Goal: Task Accomplishment & Management: Use online tool/utility

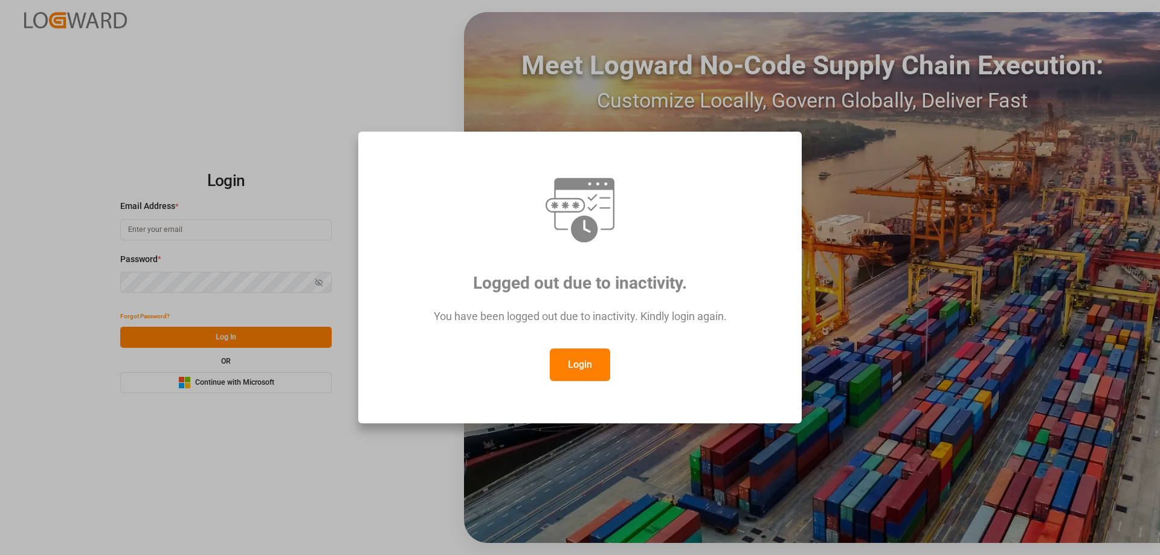
type input "[PERSON_NAME][EMAIL_ADDRESS][DOMAIN_NAME]"
click at [589, 350] on button "Login" at bounding box center [580, 365] width 60 height 33
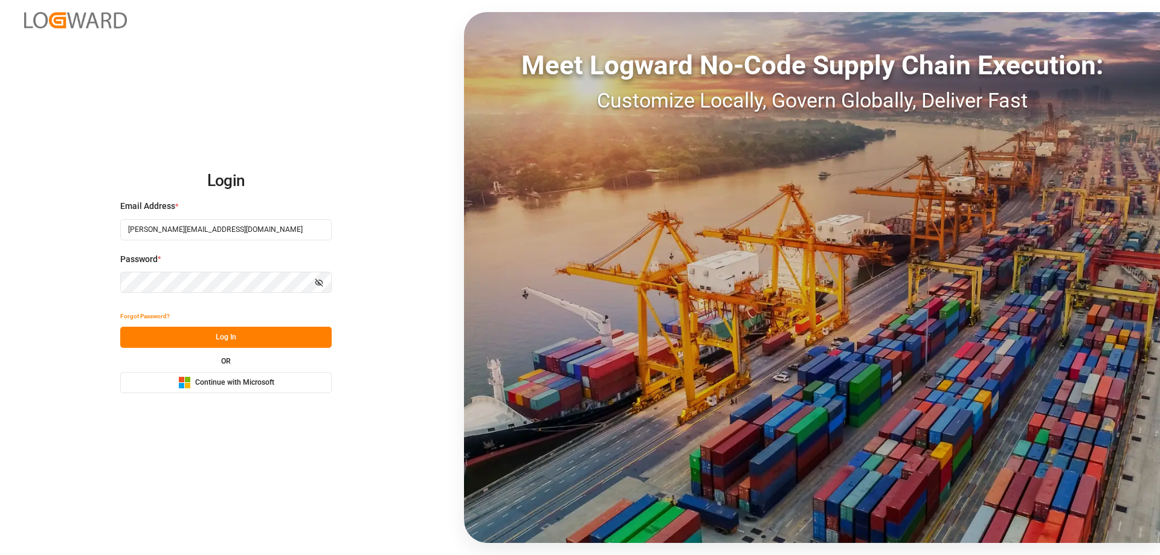
click at [223, 340] on button "Log In" at bounding box center [226, 337] width 212 height 21
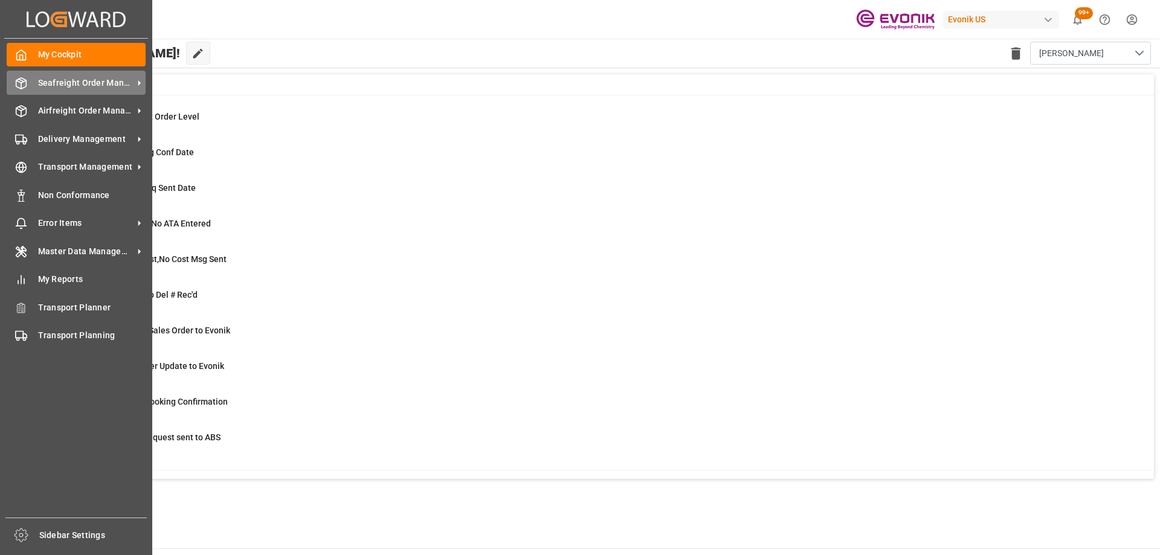
click at [73, 90] on div "Seafreight Order Management Seafreight Order Management" at bounding box center [76, 83] width 139 height 24
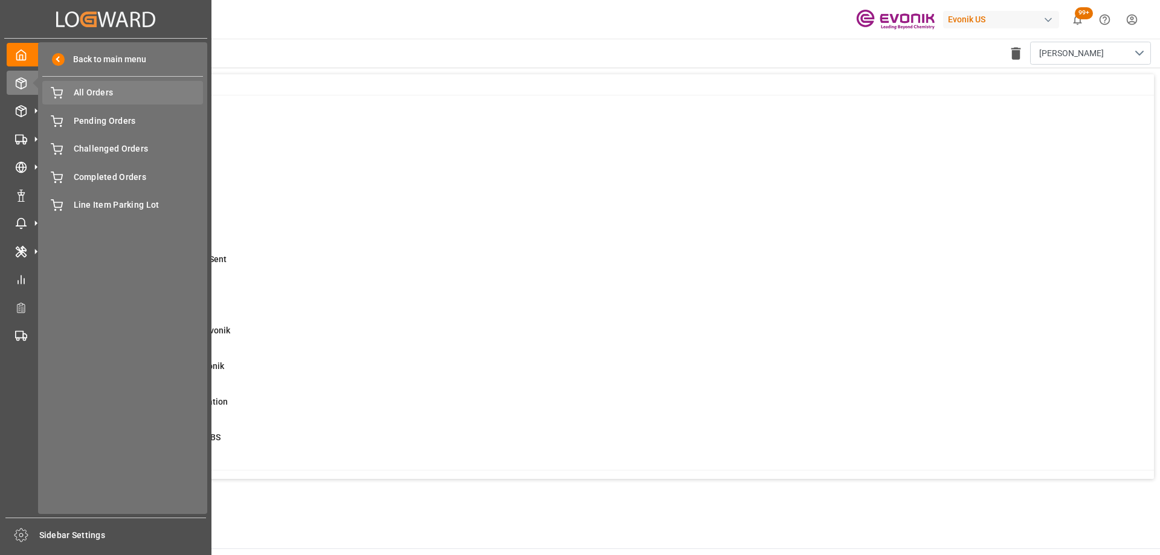
click at [105, 93] on span "All Orders" at bounding box center [139, 92] width 130 height 13
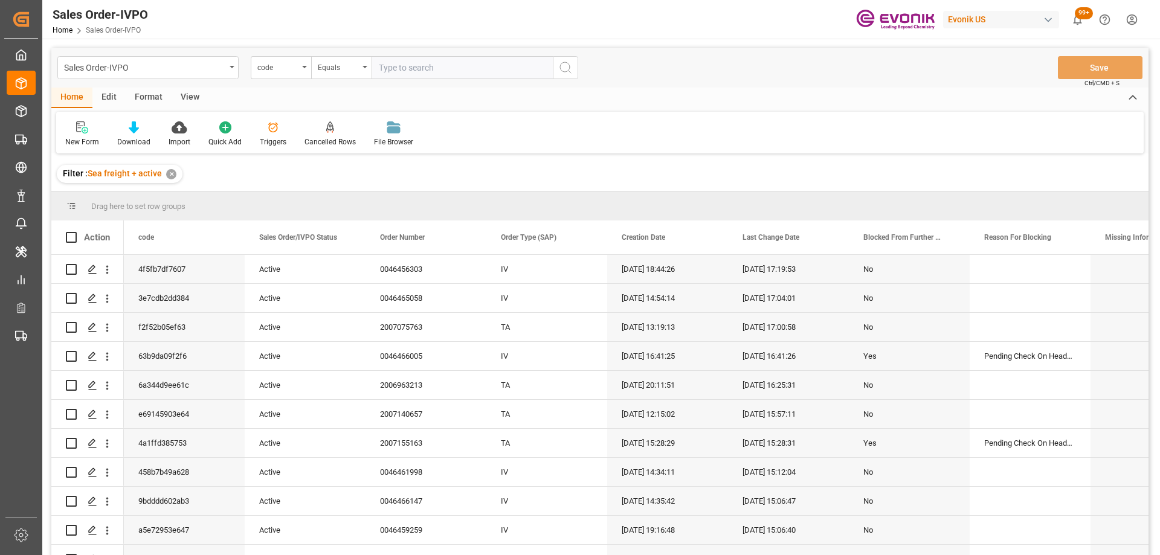
click at [269, 69] on div "code" at bounding box center [277, 66] width 41 height 14
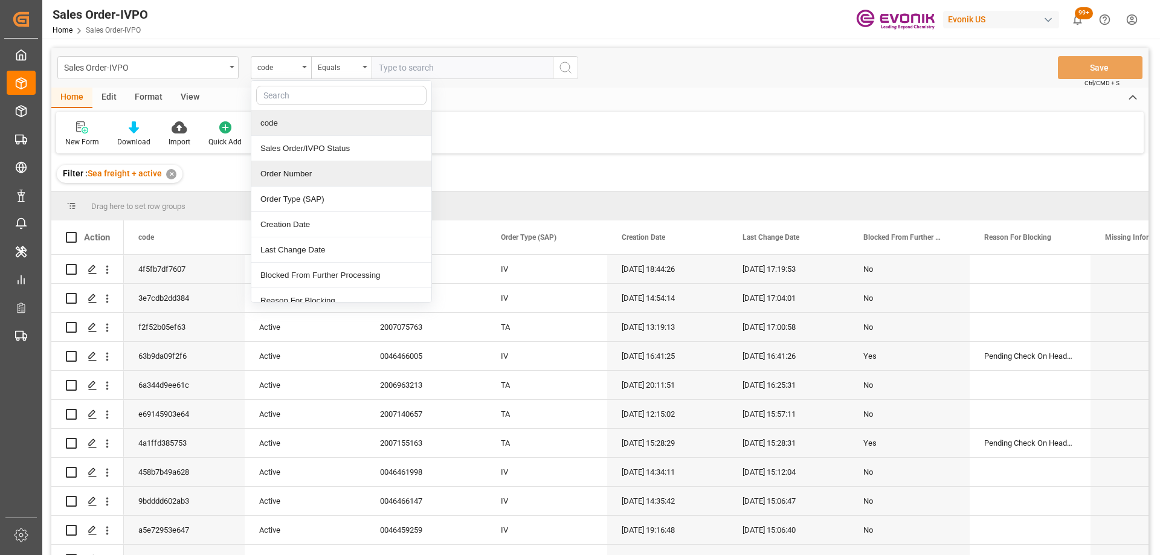
click at [293, 178] on div "Order Number" at bounding box center [341, 173] width 180 height 25
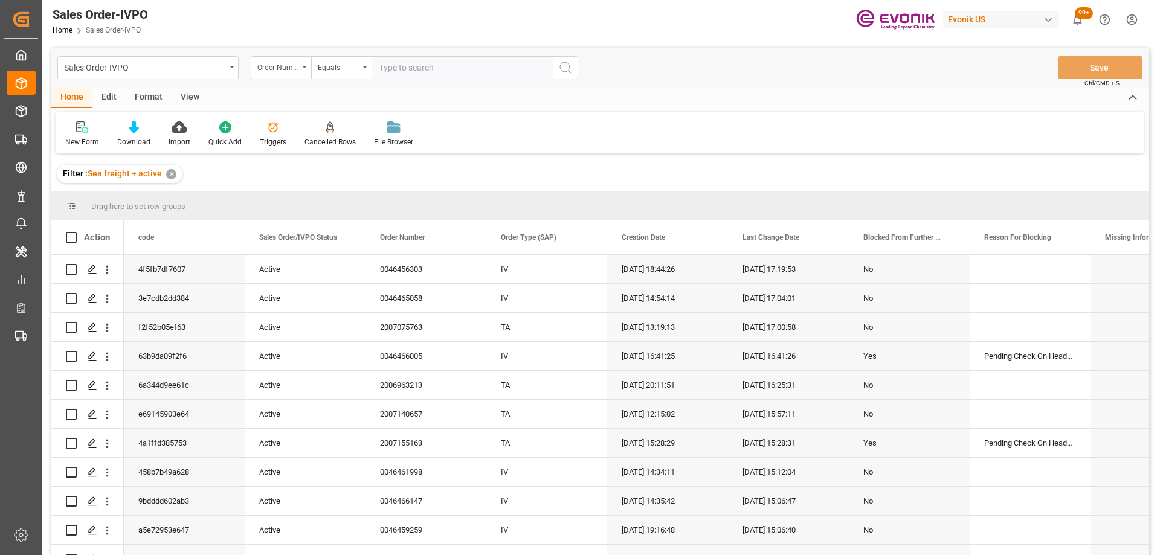
click at [390, 70] on input "text" at bounding box center [462, 67] width 181 height 23
paste input "46468469"
type input "0046468469"
click at [566, 62] on icon "search button" at bounding box center [565, 67] width 15 height 15
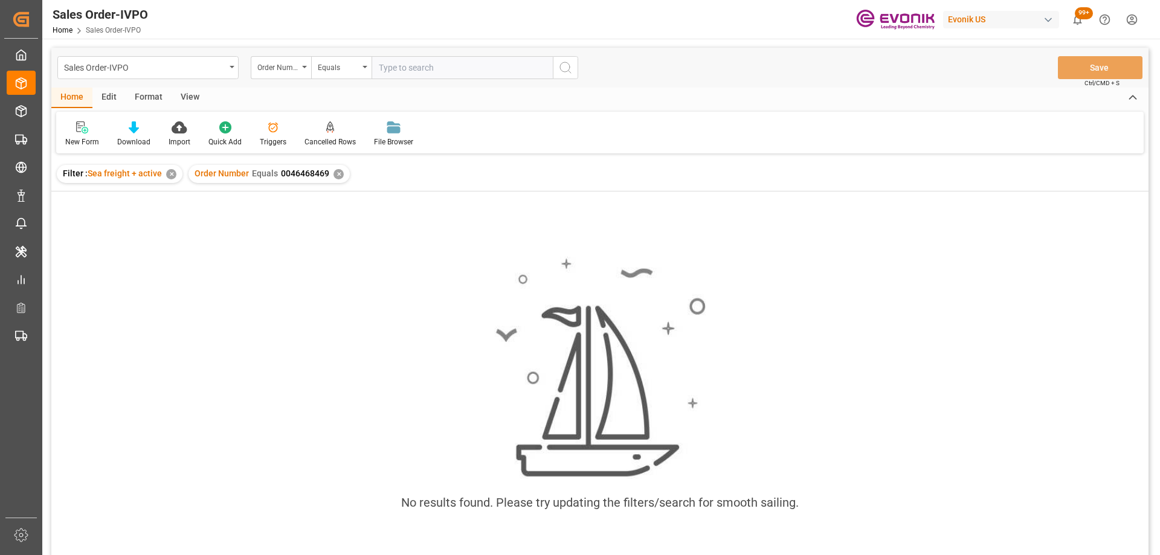
click at [172, 171] on div "✕" at bounding box center [171, 174] width 10 height 10
click at [387, 80] on div "Sales Order-IVPO Order Number Equals Save Ctrl/CMD + S" at bounding box center [600, 68] width 1098 height 40
click at [389, 73] on input "text" at bounding box center [462, 67] width 181 height 23
paste input "46437597"
type input "0046437597"
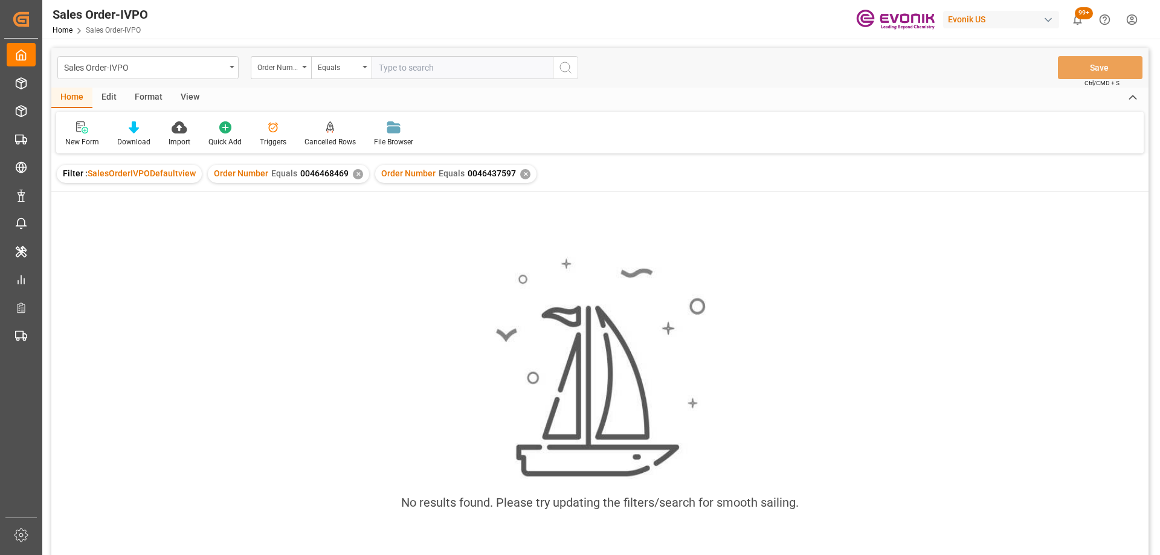
click at [349, 175] on div "Order Number Equals 0046468469 ✕" at bounding box center [288, 174] width 161 height 18
click at [355, 175] on div "✕" at bounding box center [358, 174] width 10 height 10
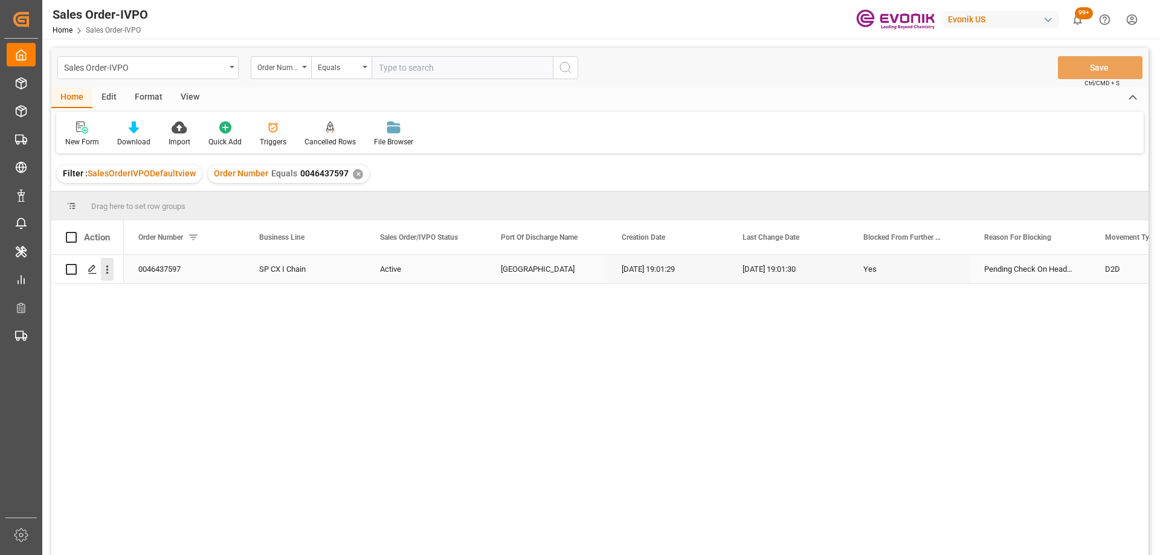
click at [106, 273] on icon "open menu" at bounding box center [107, 270] width 13 height 13
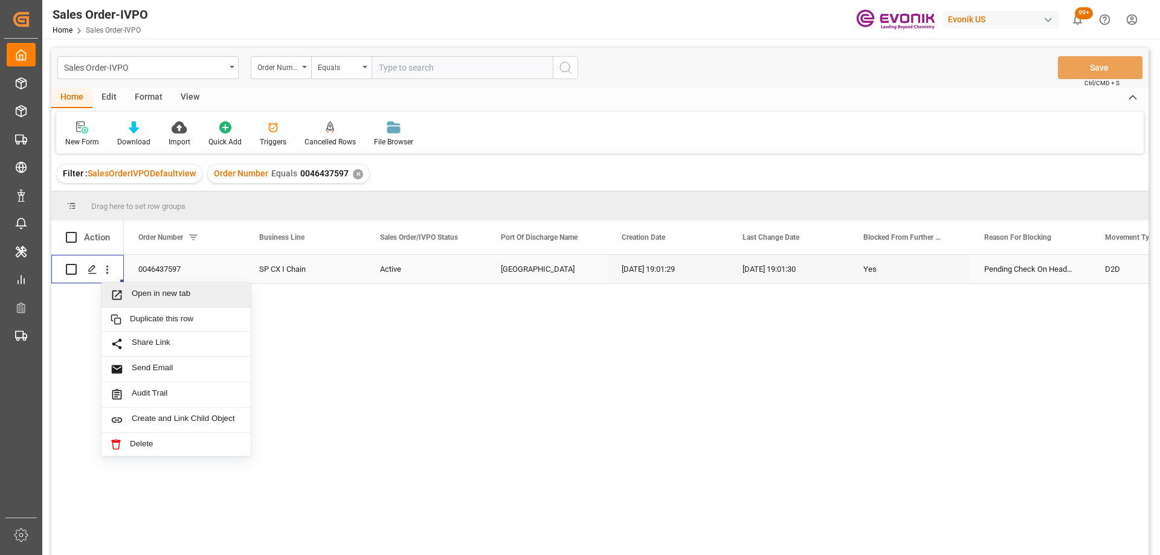
click at [134, 291] on span "Open in new tab" at bounding box center [187, 295] width 110 height 13
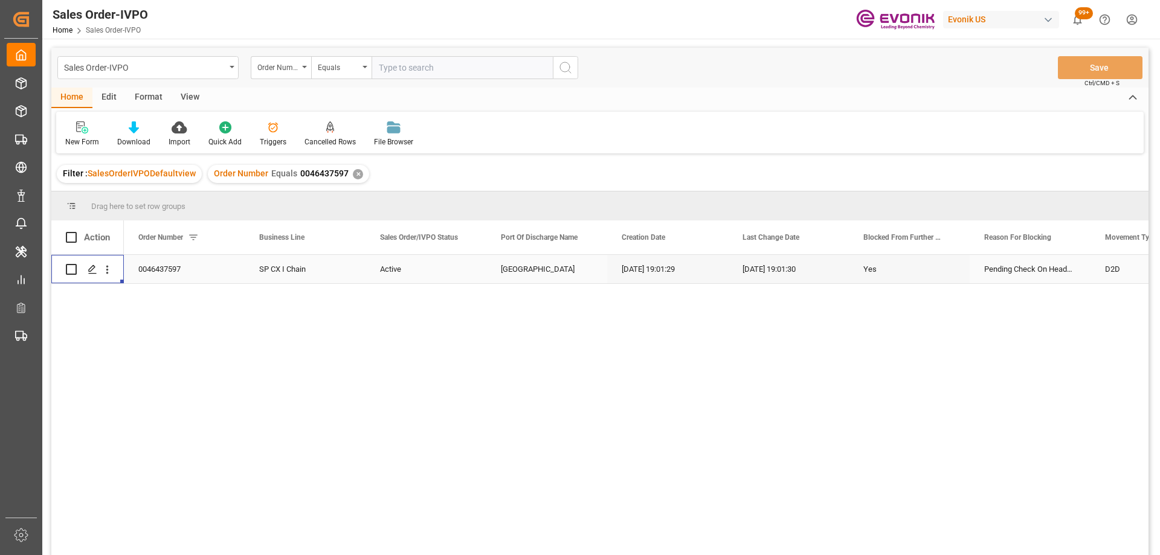
click at [404, 70] on input "text" at bounding box center [462, 67] width 181 height 23
paste input "46468469"
type input "0046468469"
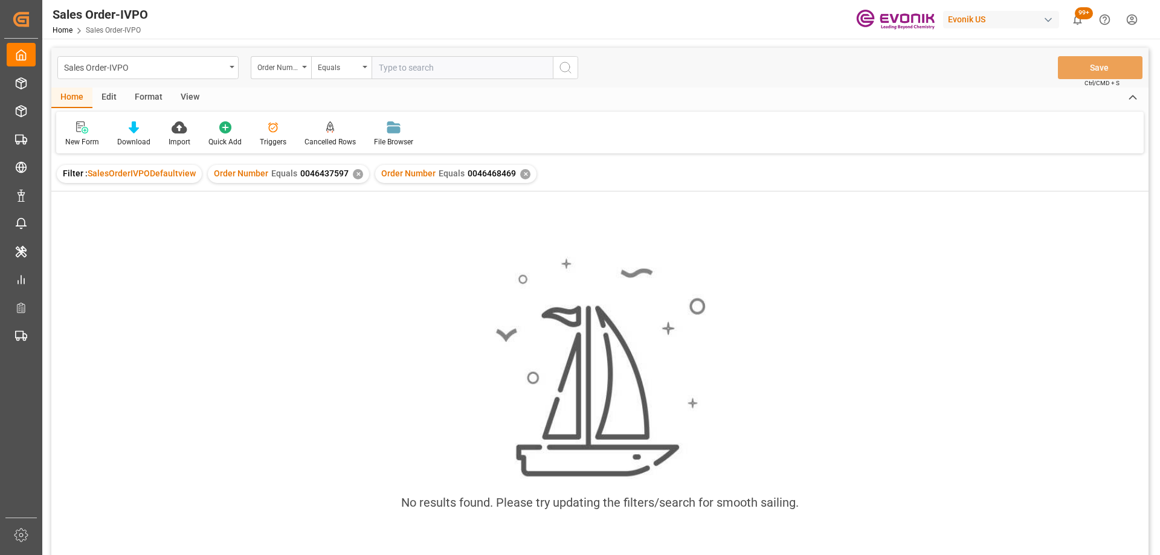
click at [356, 175] on div "✕" at bounding box center [358, 174] width 10 height 10
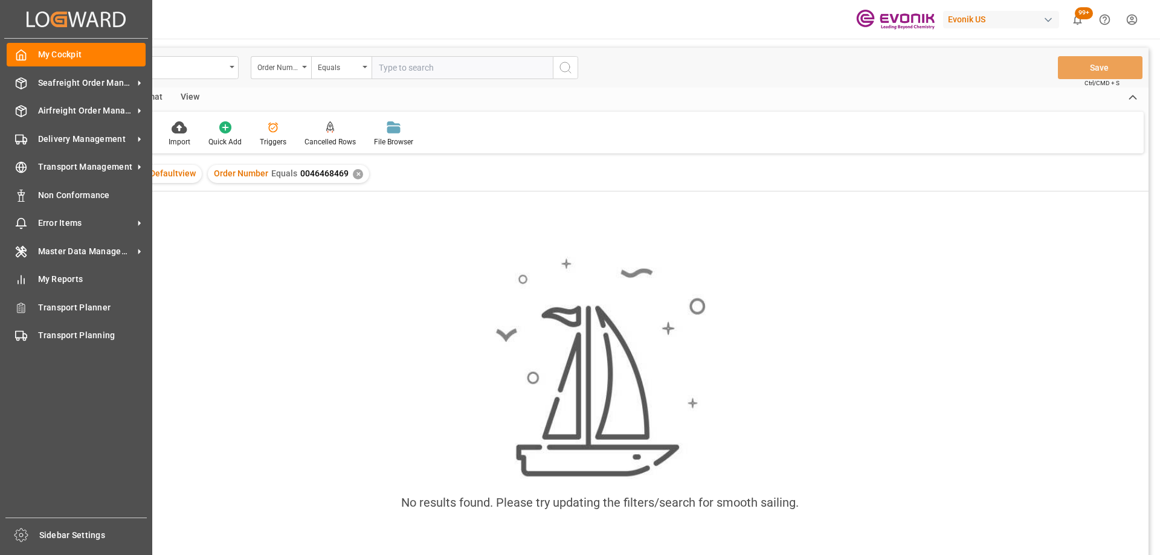
click at [44, 19] on icon "Created by potrace 1.15, written by [PERSON_NAME] [DATE]-[DATE]" at bounding box center [76, 19] width 99 height 19
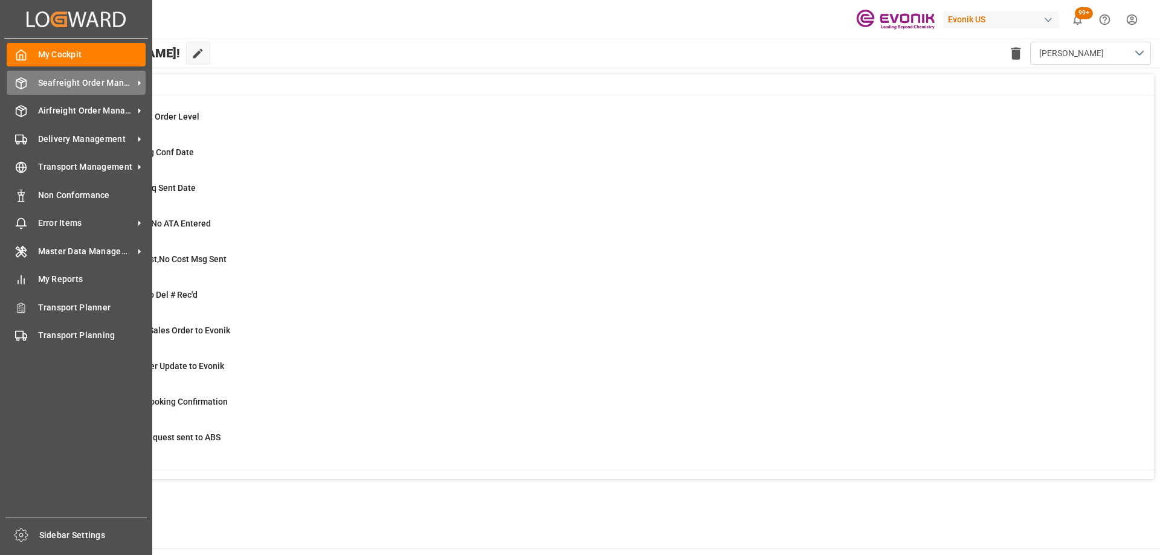
click at [36, 89] on div "Seafreight Order Management Seafreight Order Management" at bounding box center [76, 83] width 139 height 24
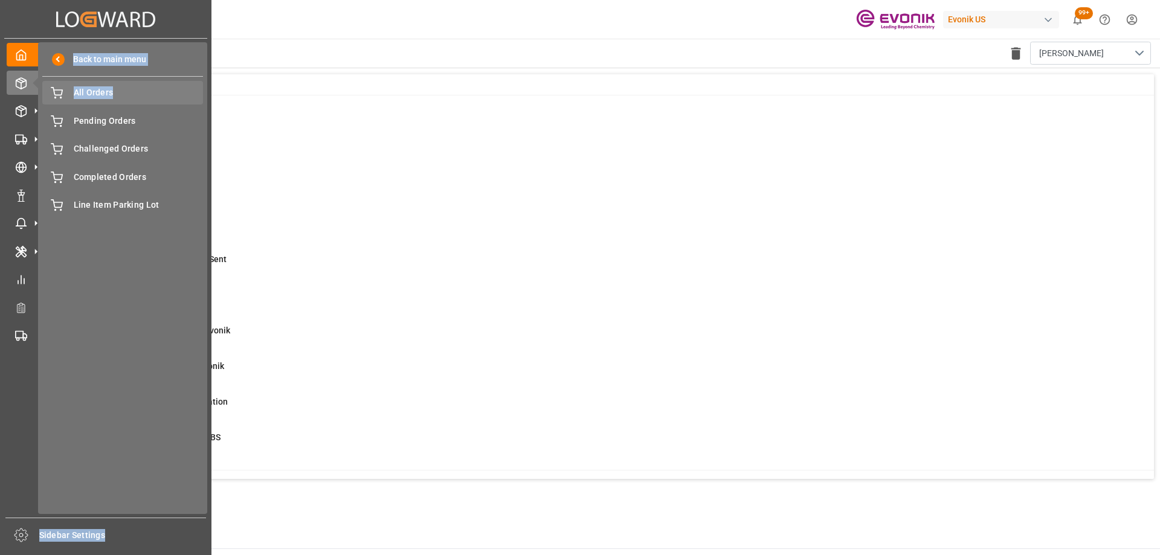
click at [118, 94] on div "Created by potrace 1.15, written by [PERSON_NAME] [DATE]-[DATE] Created by potr…" at bounding box center [106, 274] width 212 height 548
click at [118, 94] on span "All Orders" at bounding box center [139, 92] width 130 height 13
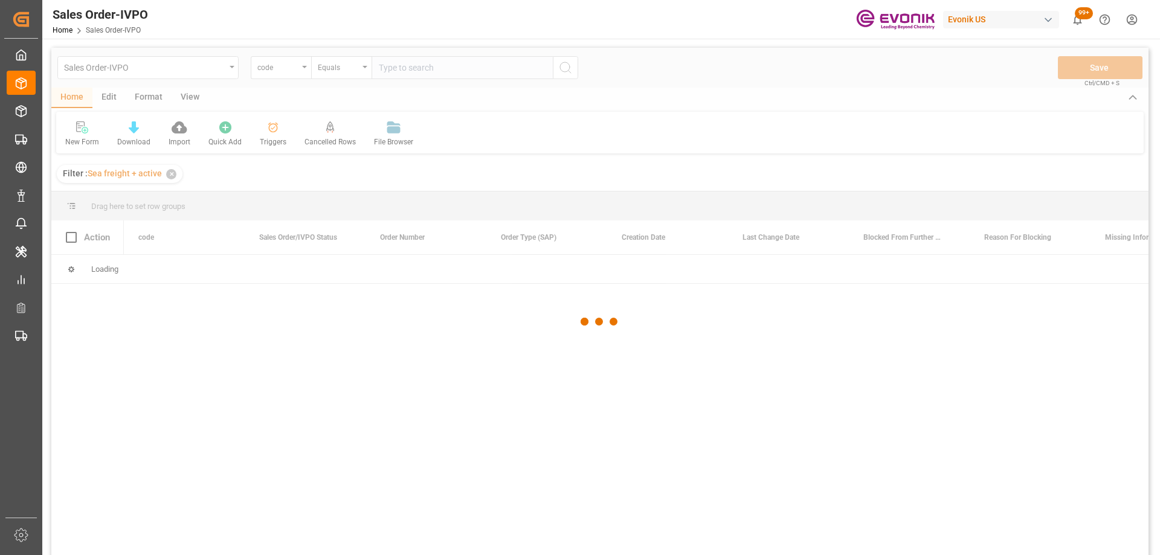
click at [276, 68] on div at bounding box center [600, 322] width 1098 height 548
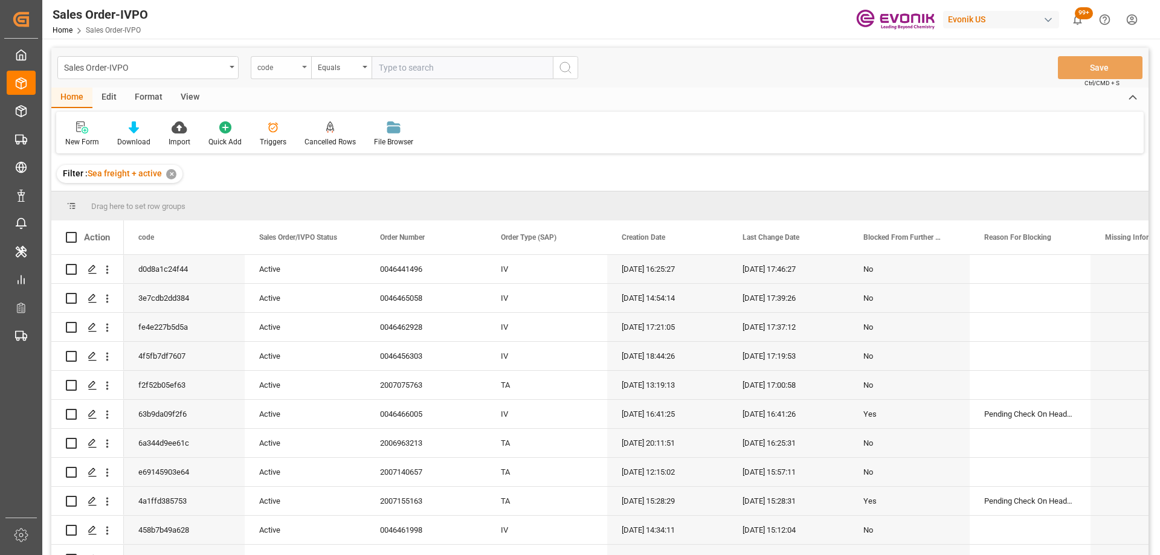
click at [268, 70] on div "code" at bounding box center [277, 66] width 41 height 14
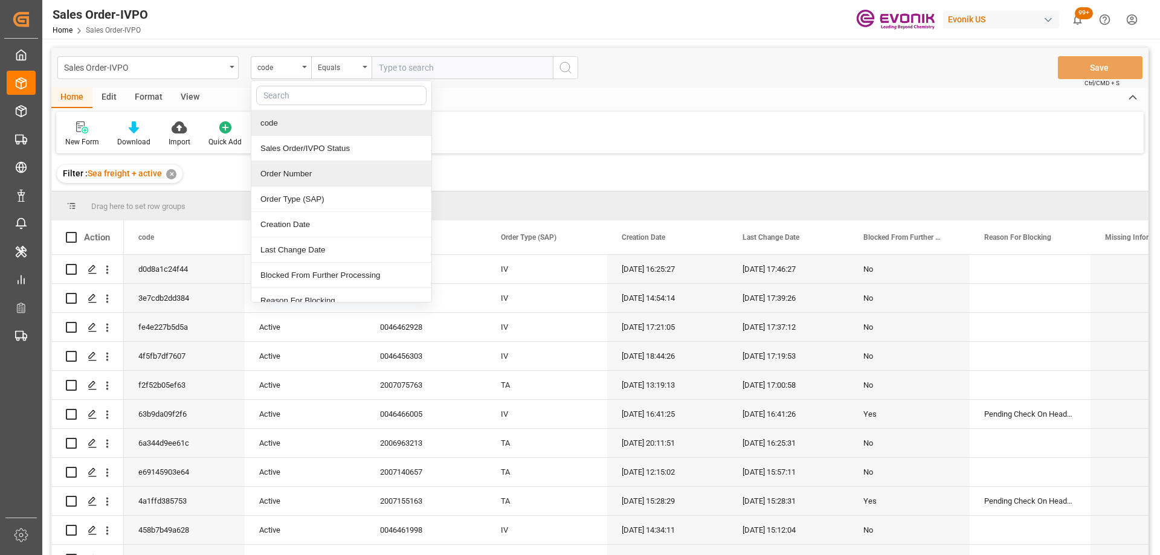
click at [285, 166] on div "Order Number" at bounding box center [341, 173] width 180 height 25
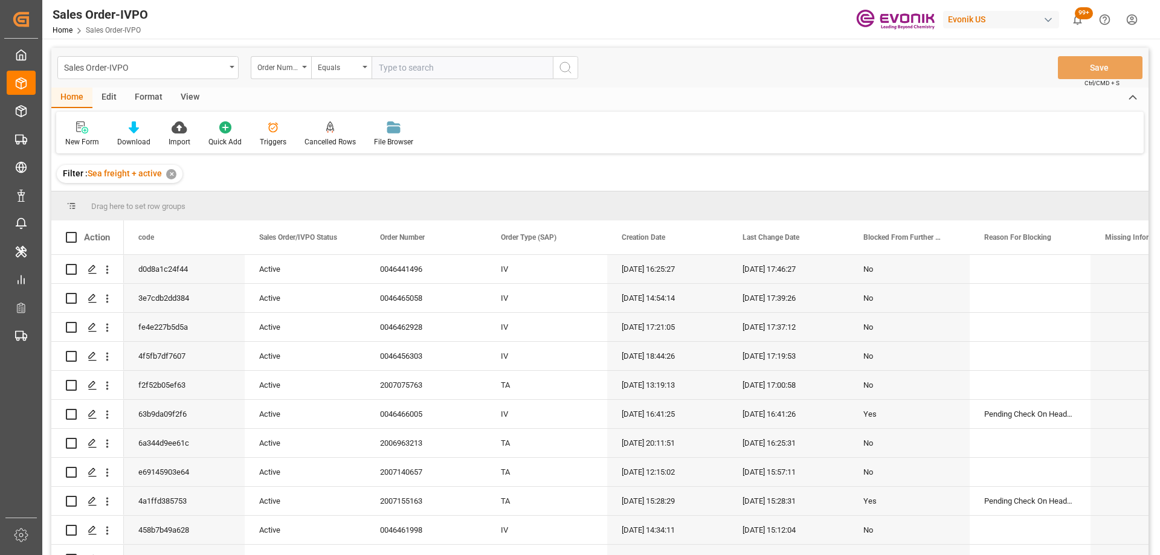
click at [390, 65] on input "text" at bounding box center [462, 67] width 181 height 23
paste input "46469591"
click at [381, 68] on input "46469591" at bounding box center [462, 67] width 181 height 23
type input "0046469591"
click at [563, 65] on icon "search button" at bounding box center [565, 67] width 15 height 15
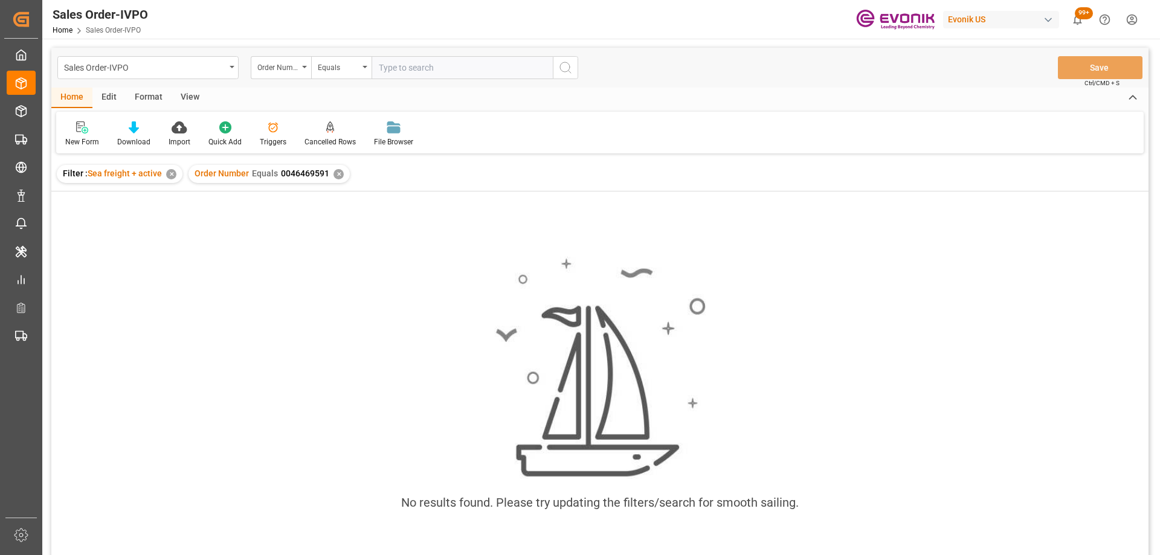
click at [167, 176] on div "✕" at bounding box center [171, 174] width 10 height 10
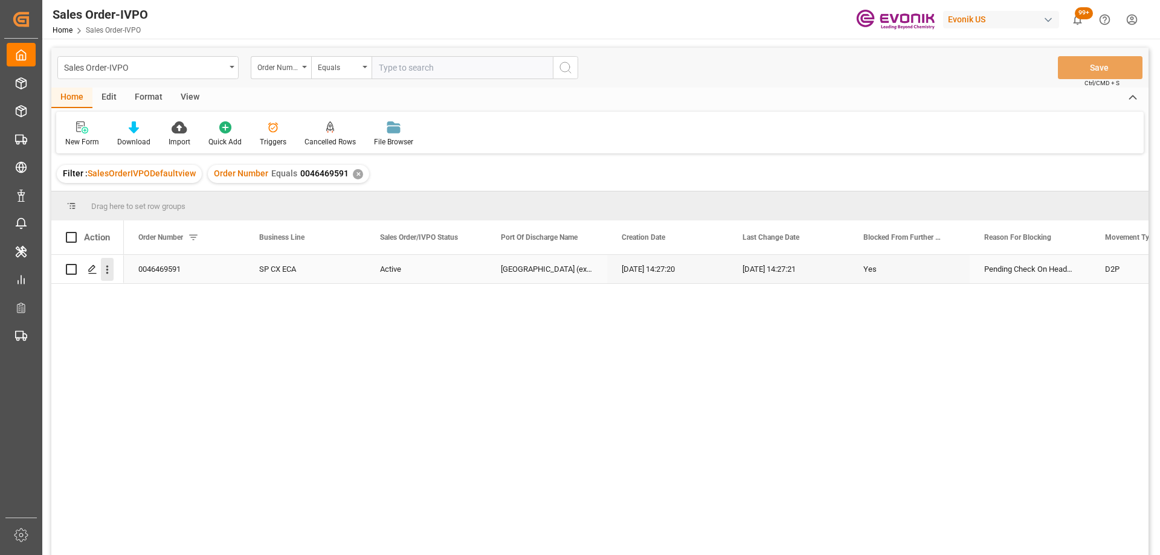
click at [102, 274] on icon "open menu" at bounding box center [107, 270] width 13 height 13
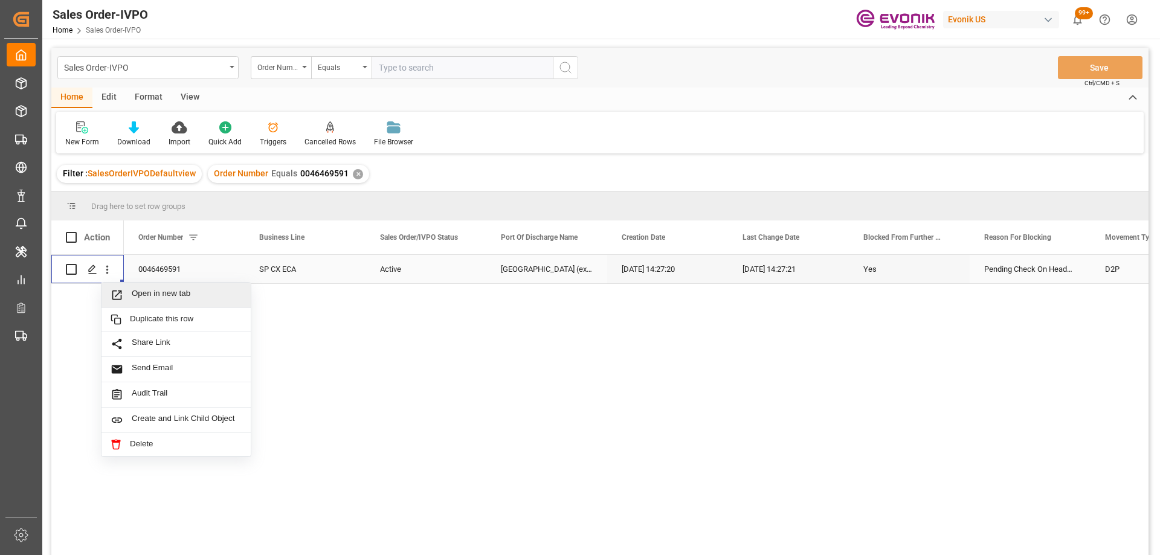
click at [122, 295] on icon "Press SPACE to select this row." at bounding box center [117, 295] width 13 height 13
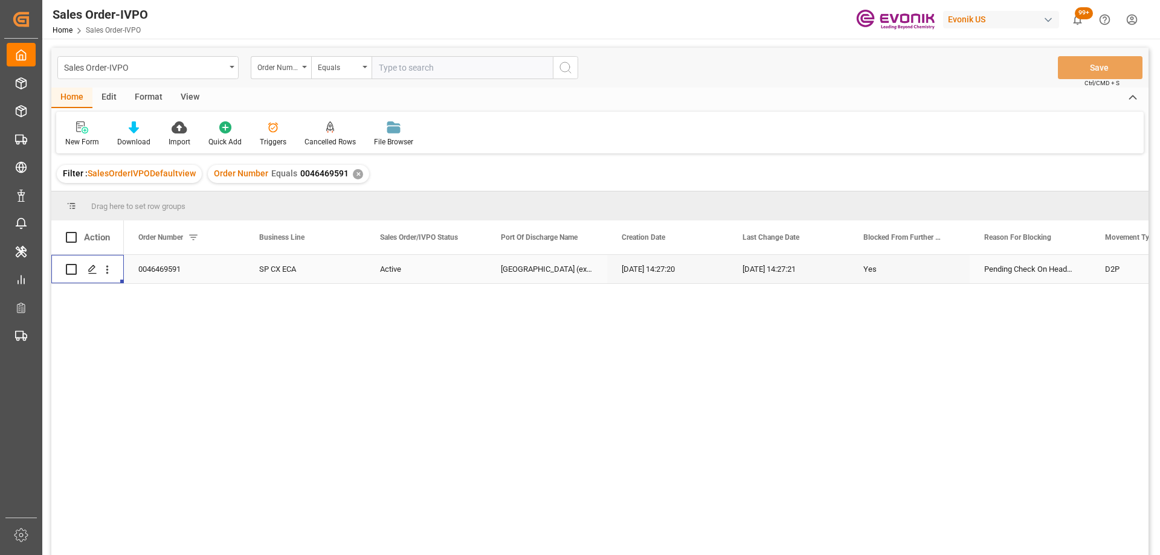
click at [423, 73] on input "text" at bounding box center [462, 67] width 181 height 23
type input "2007134509"
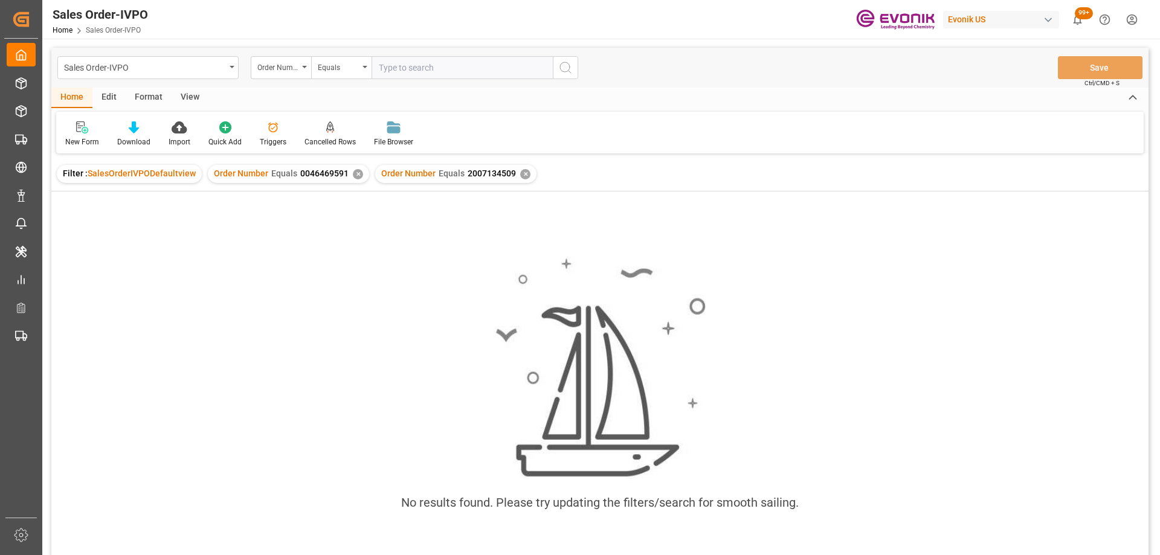
click at [355, 179] on div "✕" at bounding box center [358, 174] width 10 height 10
click at [421, 65] on input "text" at bounding box center [462, 67] width 181 height 23
type input "0046465139"
click at [353, 175] on div "✕" at bounding box center [358, 174] width 10 height 10
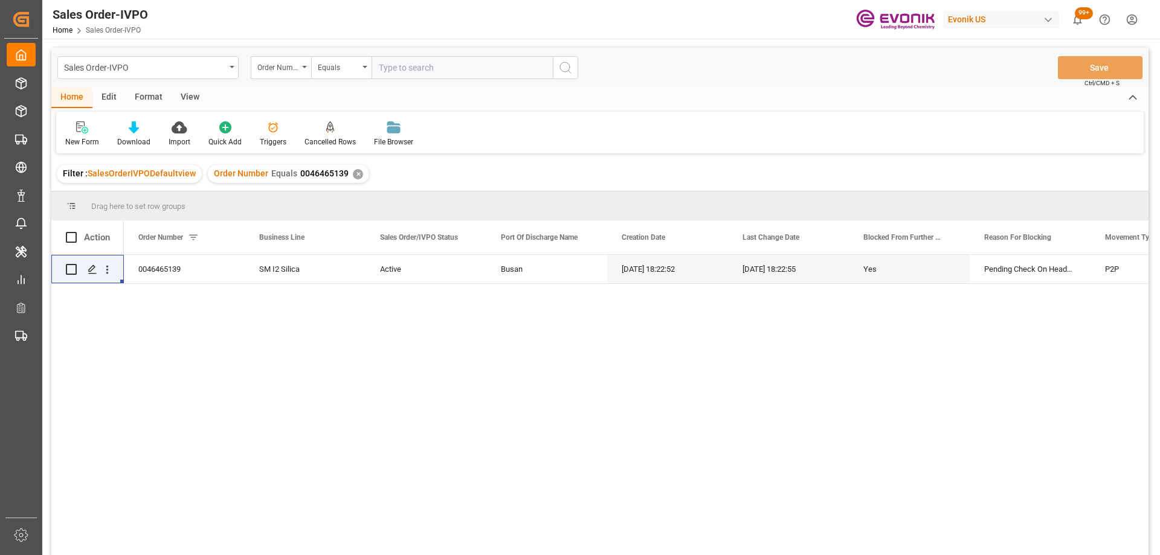
click at [408, 66] on input "text" at bounding box center [462, 67] width 181 height 23
type input "0046470181"
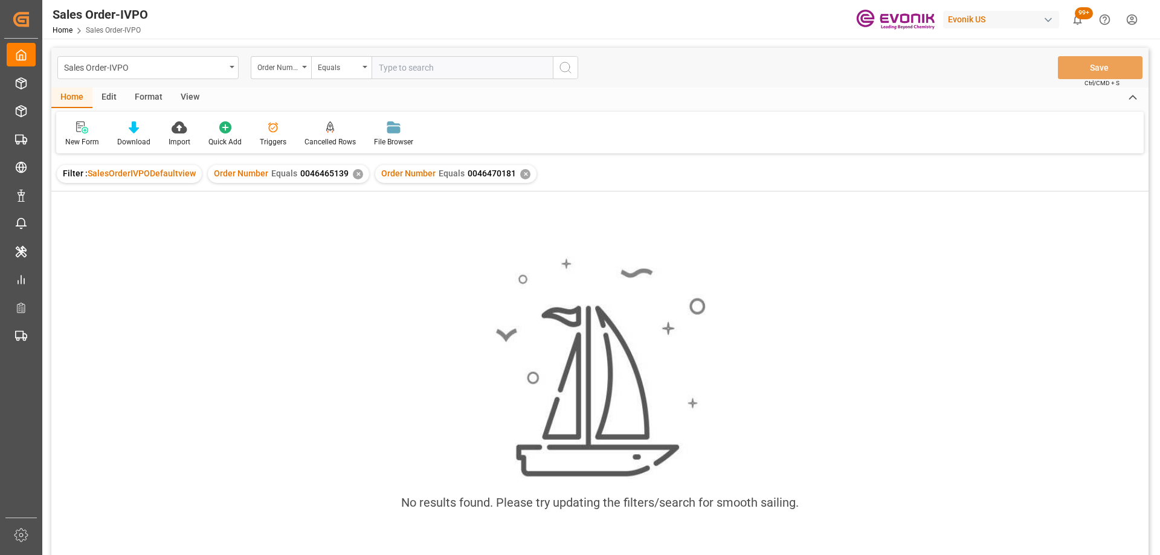
click at [353, 173] on div "✕" at bounding box center [358, 174] width 10 height 10
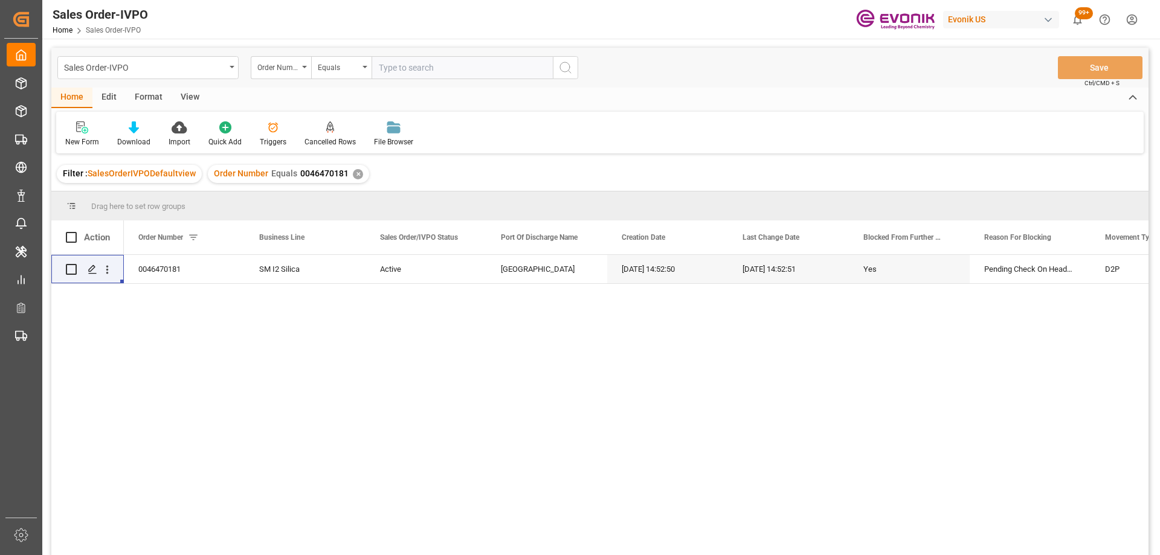
click at [414, 70] on input "text" at bounding box center [462, 67] width 181 height 23
type input "0046467882"
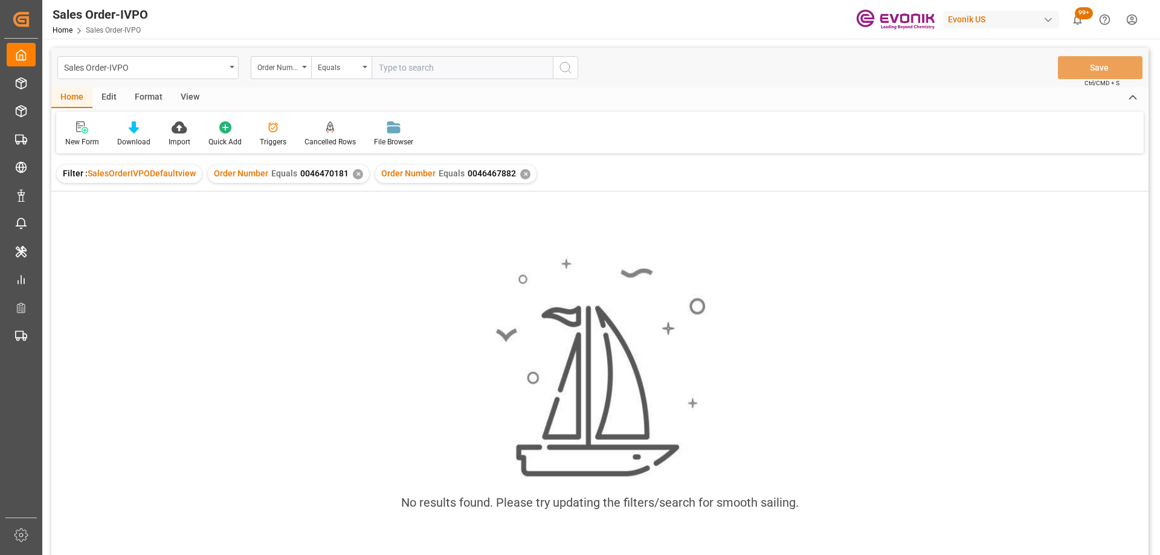
click at [361, 175] on div "Order Number Equals 0046470181 ✕" at bounding box center [288, 174] width 161 height 18
click at [358, 173] on div "✕" at bounding box center [358, 174] width 10 height 10
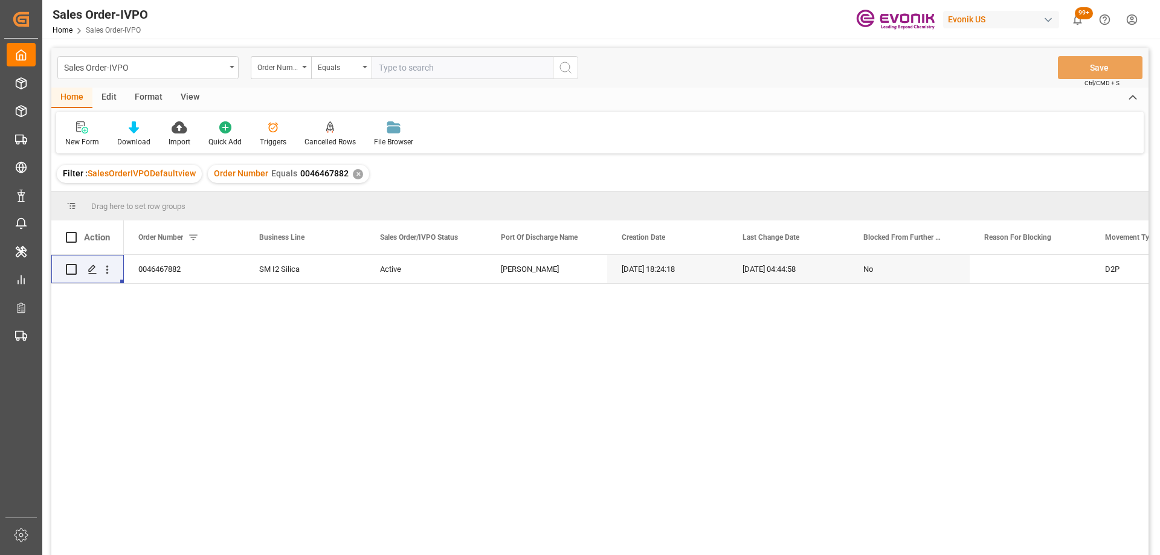
click at [399, 59] on input "text" at bounding box center [462, 67] width 181 height 23
type input "0046464923"
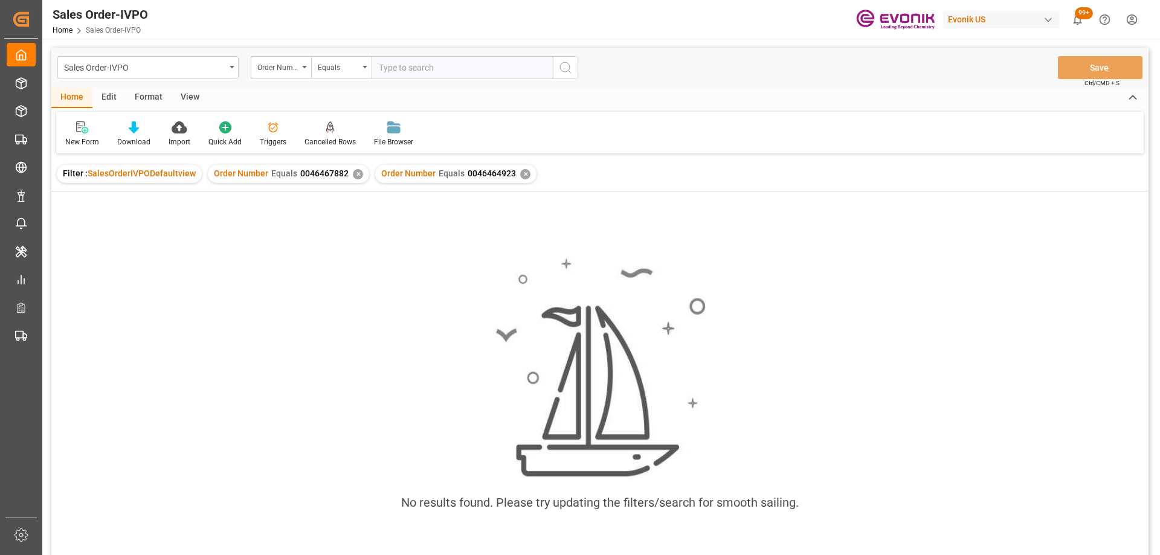
click at [358, 172] on div "✕" at bounding box center [358, 174] width 10 height 10
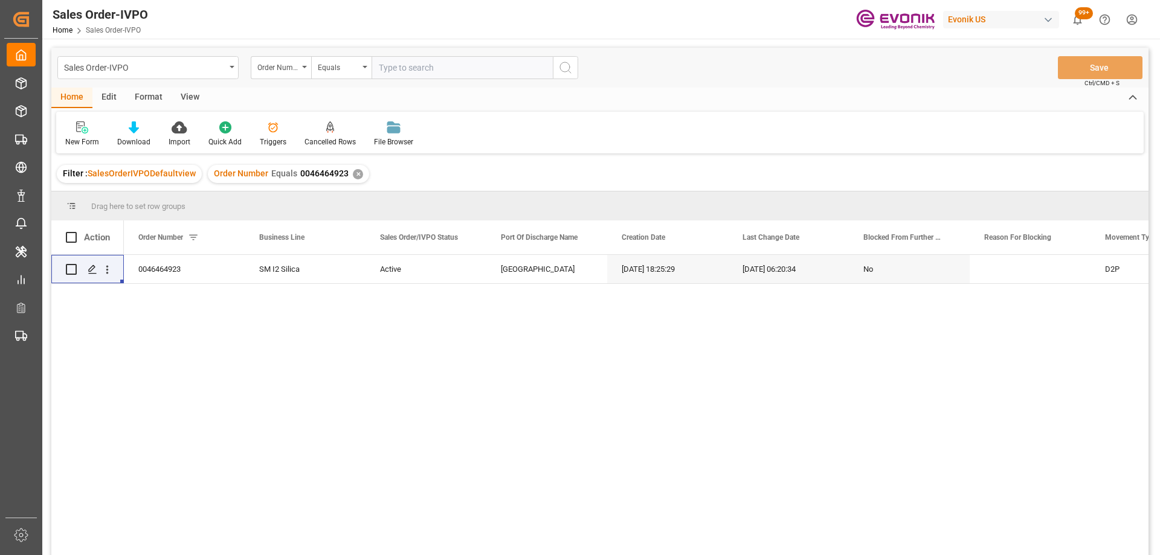
click at [410, 71] on input "text" at bounding box center [462, 67] width 181 height 23
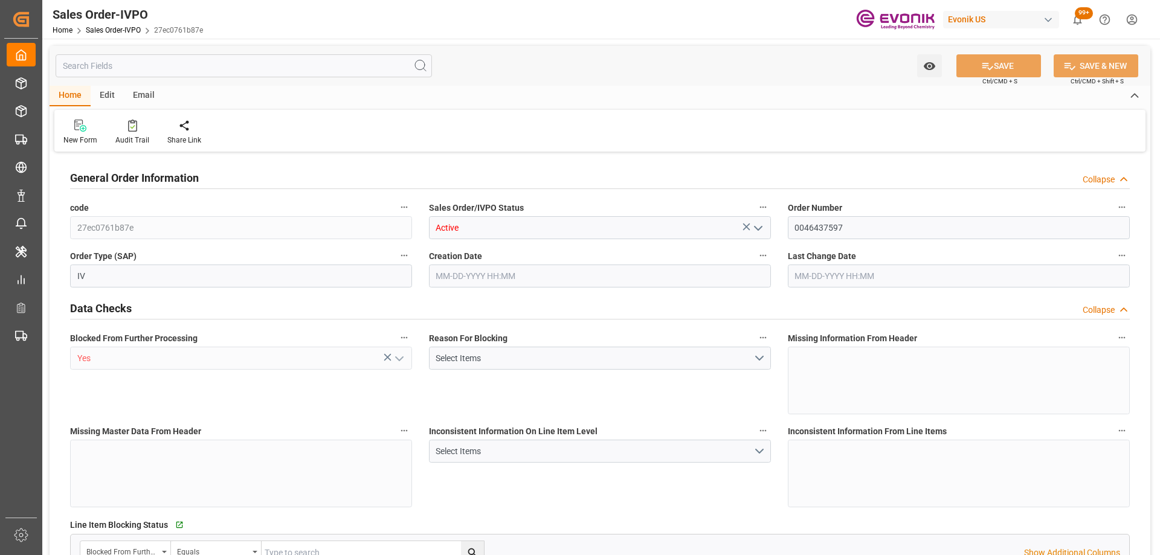
type input "BEANR"
type input "nadine.weissaag@evonik.comTelephone No..: +49 2365 49 4326"
type input "0"
type input "1"
type input "20000"
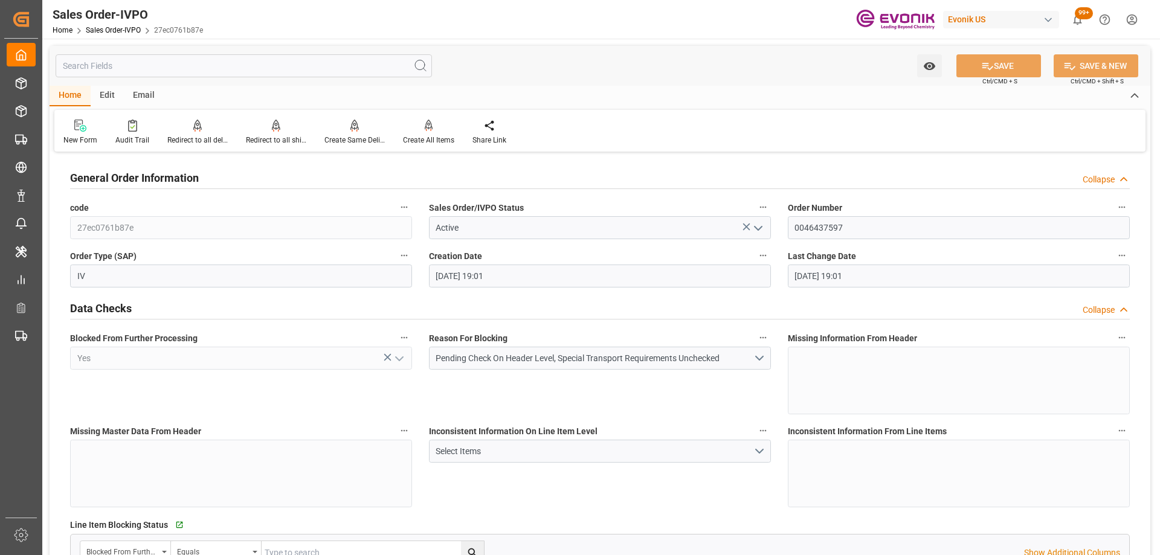
type input "08-15-2025 19:01"
type input "nadine.weissaag@evonik.comTelephone No..: +49 2365 49 4326"
type input "INBOM"
type input "605"
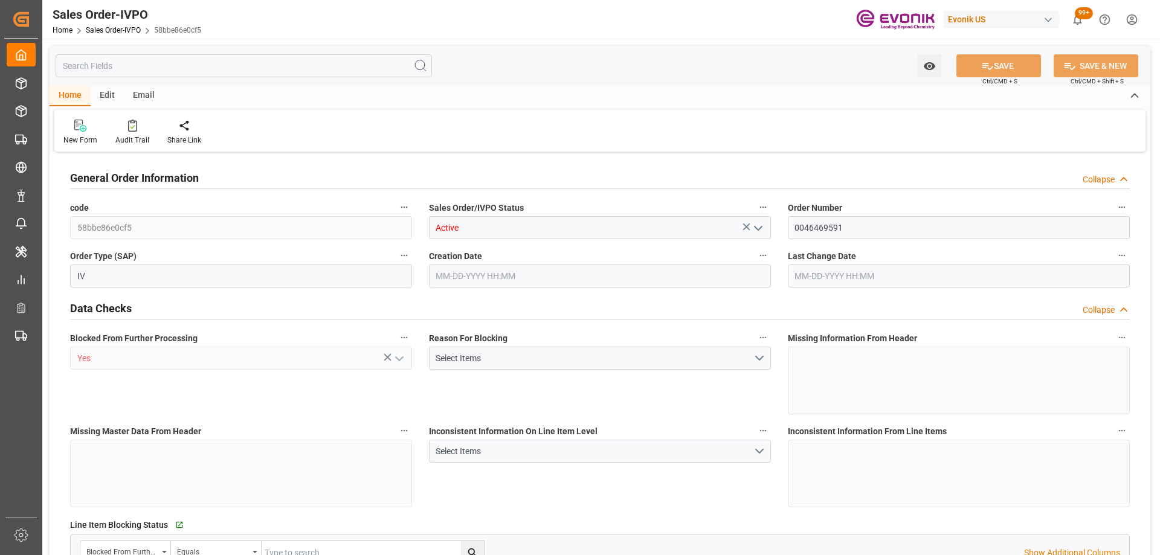
type input "1"
type input "44.998"
type input "08-26-2025 14:27"
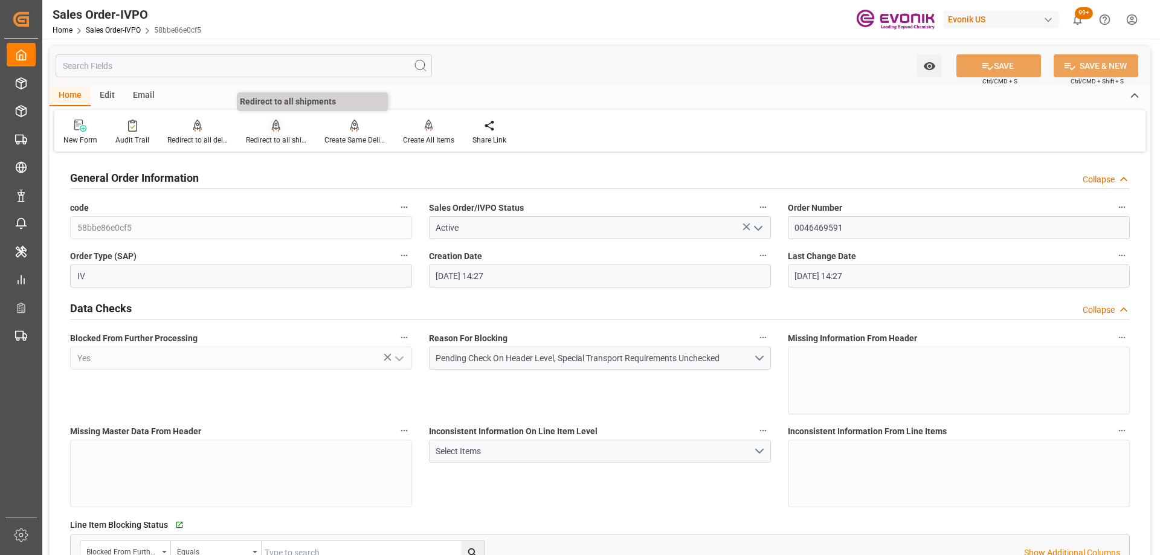
click at [265, 137] on div "Redirect to all shipments" at bounding box center [276, 140] width 60 height 11
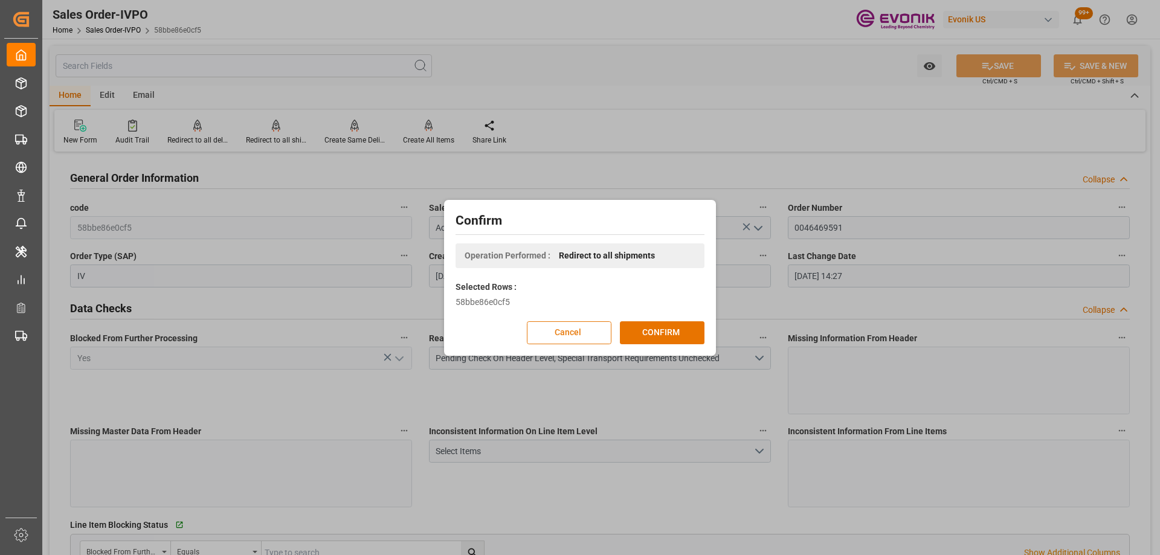
click at [598, 334] on button "Cancel" at bounding box center [569, 333] width 85 height 23
